Goal: Complete application form

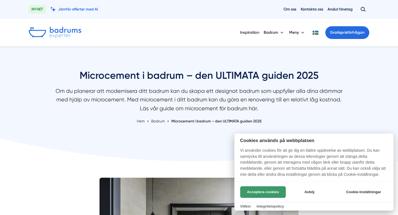
click at [260, 191] on button "Acceptera cookies" at bounding box center [263, 192] width 46 height 12
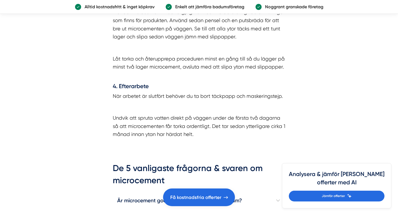
scroll to position [1692, 0]
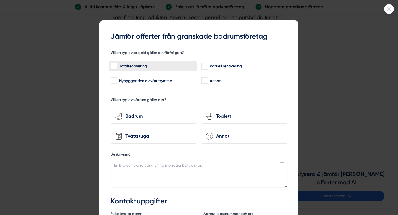
click at [114, 66] on input "Totalrenovering" at bounding box center [114, 67] width 6 height 6
checkbox input "true"
click at [142, 115] on div "Badrum" at bounding box center [157, 116] width 70 height 7
click at [0, 0] on input "bathroom-tub-towel Badrum" at bounding box center [0, 0] width 0 height 0
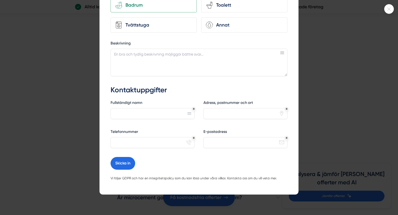
scroll to position [0, 0]
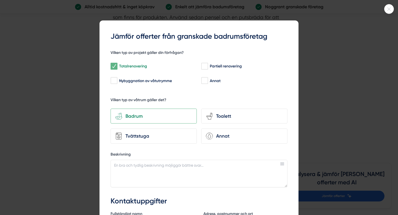
click at [389, 12] on div at bounding box center [390, 9] width 10 height 10
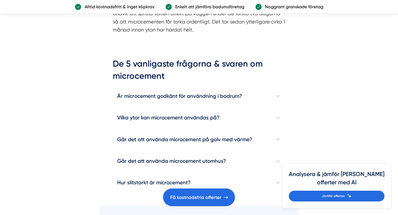
scroll to position [1794, 0]
click at [238, 87] on h4 "Är microcement godkänt för användning i badrum?" at bounding box center [199, 96] width 173 height 22
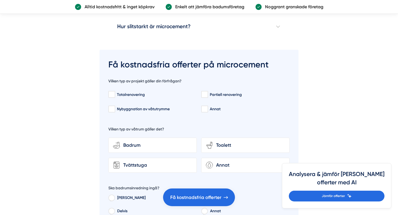
scroll to position [2011, 0]
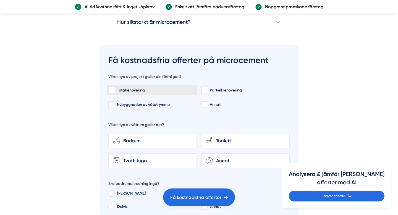
click at [114, 87] on input "Totalrenovering" at bounding box center [111, 90] width 6 height 6
checkbox input "true"
click at [123, 137] on div "Badrum" at bounding box center [156, 140] width 72 height 7
click at [0, 0] on input "bathroom-tub-towel Badrum" at bounding box center [0, 0] width 0 height 0
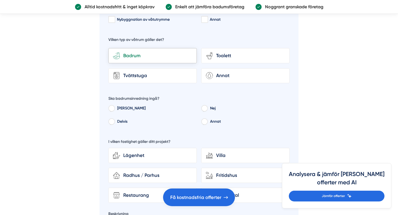
scroll to position [2098, 0]
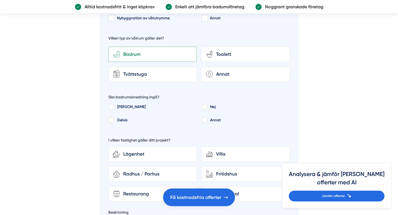
click at [113, 105] on input "[PERSON_NAME]" at bounding box center [111, 107] width 6 height 5
radio input "true"
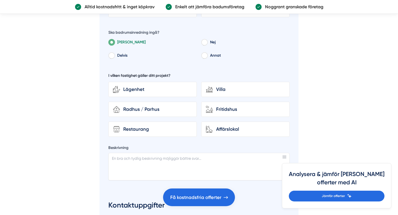
scroll to position [2165, 0]
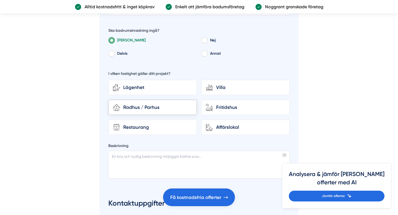
click at [146, 104] on div "Radhus / Parhus" at bounding box center [156, 107] width 72 height 7
click at [0, 0] on input "house-3 Radhus / Parhus" at bounding box center [0, 0] width 0 height 0
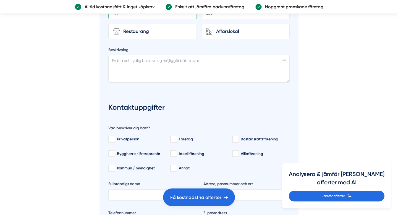
scroll to position [2260, 0]
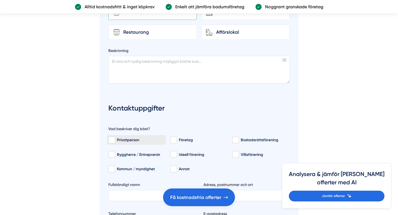
click at [112, 138] on input "Privatperson" at bounding box center [111, 141] width 6 height 6
checkbox input "true"
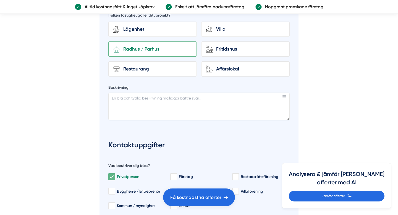
scroll to position [2222, 0]
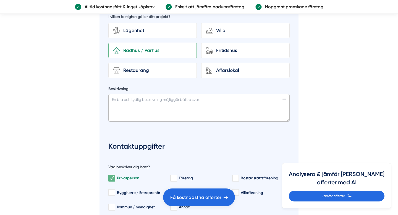
click at [192, 99] on textarea "Beskrivning" at bounding box center [198, 108] width 181 height 28
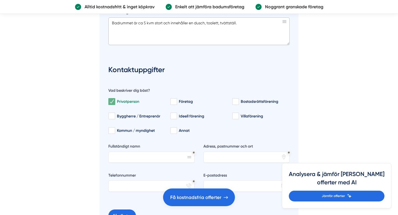
scroll to position [2304, 0]
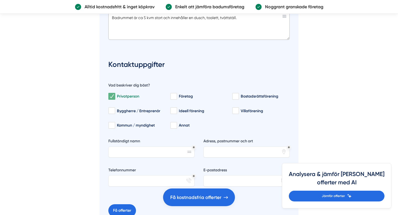
type textarea "Badrummet är ca 5 kvm stort och innehåller en dusch, toalett, tvättställ."
click at [186, 147] on input "Fullständigt namn" at bounding box center [151, 152] width 86 height 11
type input "[PERSON_NAME]"
type input "64731 Mariefred"
click at [168, 176] on input "Telefonnummer" at bounding box center [151, 180] width 86 height 11
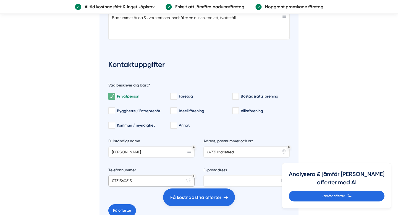
type input "0731560615"
click at [217, 175] on input "E-postadress" at bounding box center [247, 180] width 86 height 11
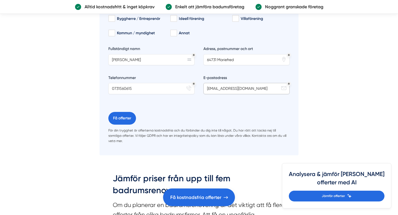
scroll to position [2396, 0]
type input "[EMAIL_ADDRESS][DOMAIN_NAME]"
click at [130, 112] on button "Få offerter" at bounding box center [122, 118] width 28 height 13
